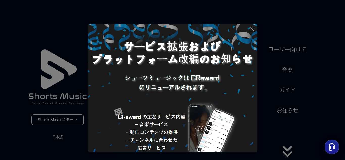
click at [163, 124] on img at bounding box center [173, 109] width 170 height 170
click at [173, 82] on img at bounding box center [173, 109] width 170 height 170
click at [251, 26] on icon at bounding box center [252, 29] width 6 height 6
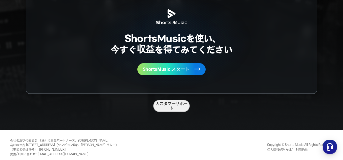
scroll to position [1336, 0]
